Goal: Book appointment/travel/reservation

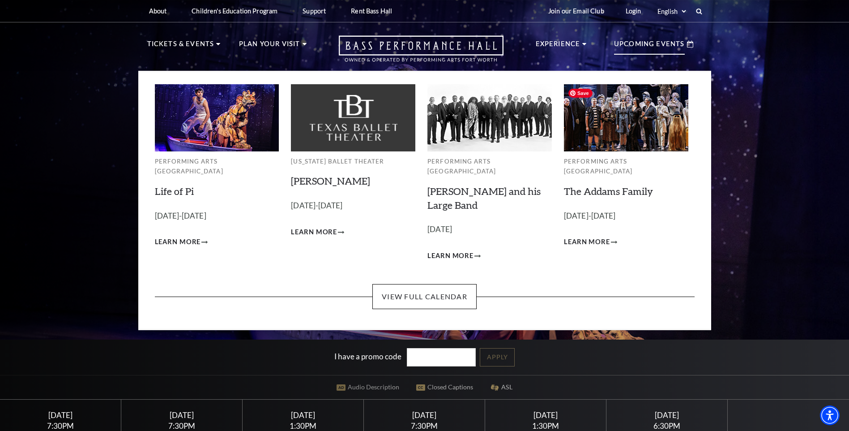
click at [642, 115] on img at bounding box center [626, 117] width 124 height 67
click at [610, 185] on link "The Addams Family" at bounding box center [608, 191] width 89 height 12
click at [424, 284] on link "View Full Calendar" at bounding box center [424, 296] width 104 height 25
click at [433, 287] on link "View Full Calendar" at bounding box center [424, 296] width 104 height 25
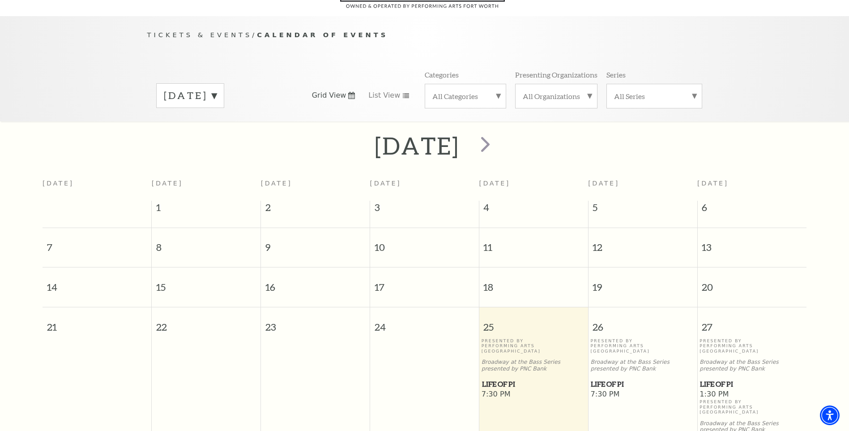
scroll to position [79, 0]
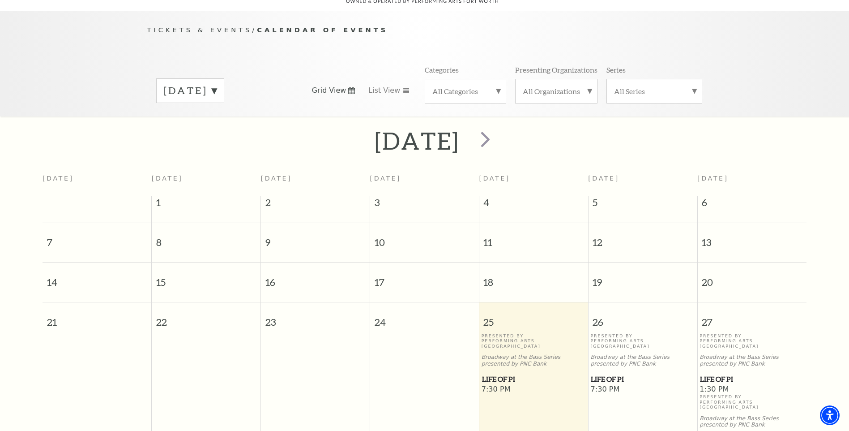
click at [217, 84] on label "[DATE]" at bounding box center [190, 91] width 53 height 14
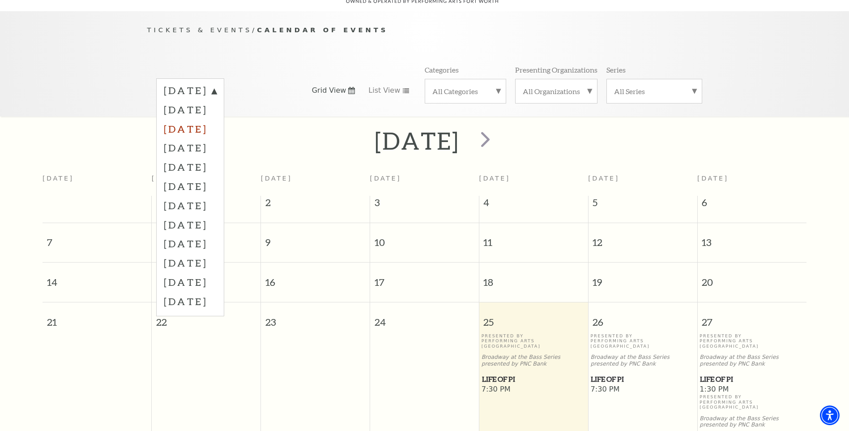
click at [217, 119] on label "[DATE]" at bounding box center [190, 128] width 53 height 19
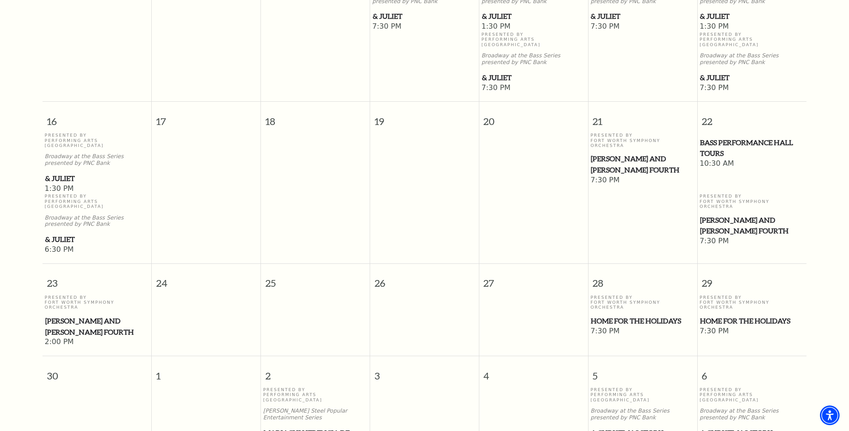
scroll to position [679, 0]
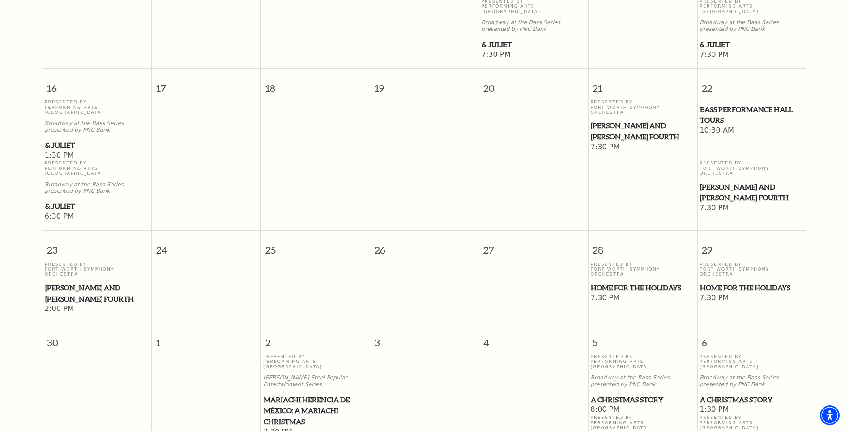
click at [613, 282] on span "Home for the Holidays" at bounding box center [642, 287] width 103 height 11
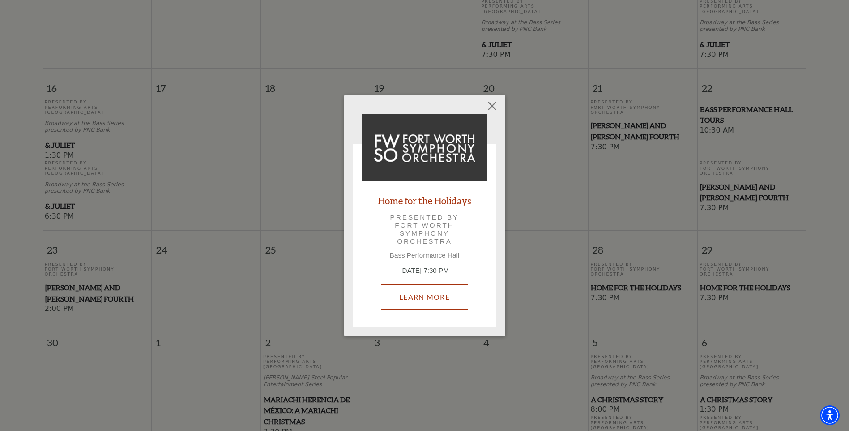
click at [432, 295] on link "Learn More" at bounding box center [424, 296] width 87 height 25
